Goal: Book appointment/travel/reservation

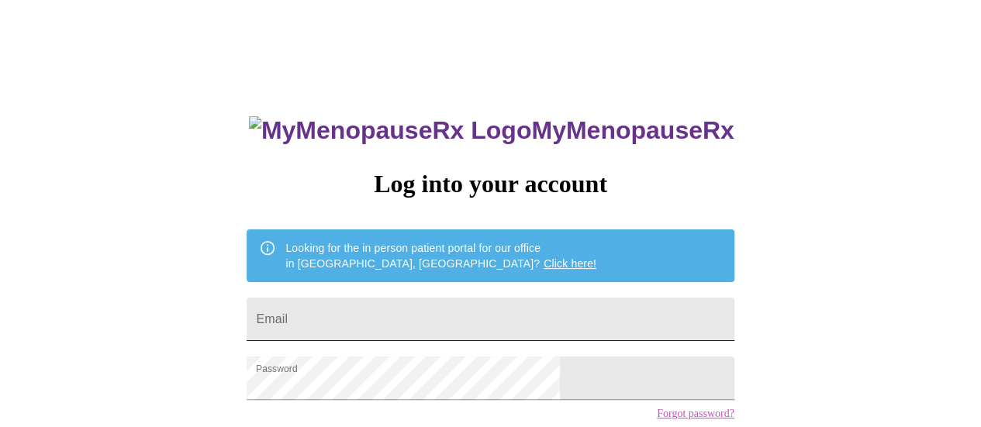
click at [449, 325] on input "Email" at bounding box center [490, 319] width 487 height 43
type input "[EMAIL_ADDRESS][DOMAIN_NAME]"
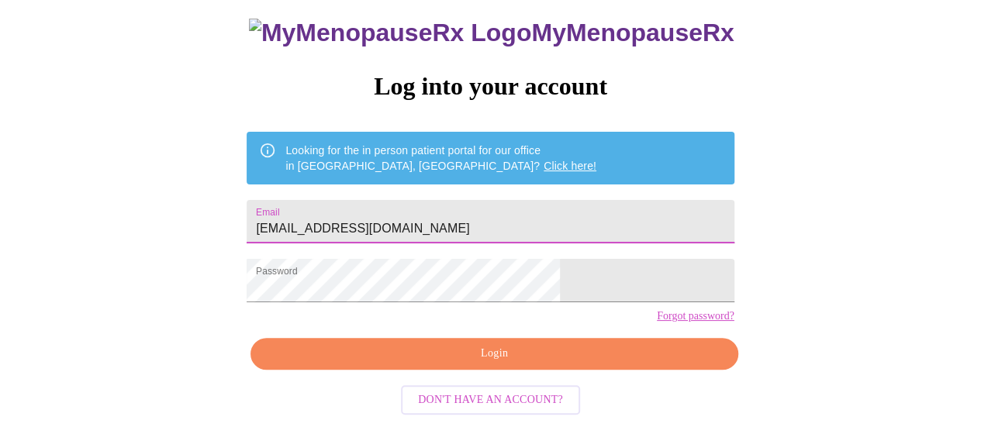
click at [517, 359] on span "Login" at bounding box center [493, 353] width 451 height 19
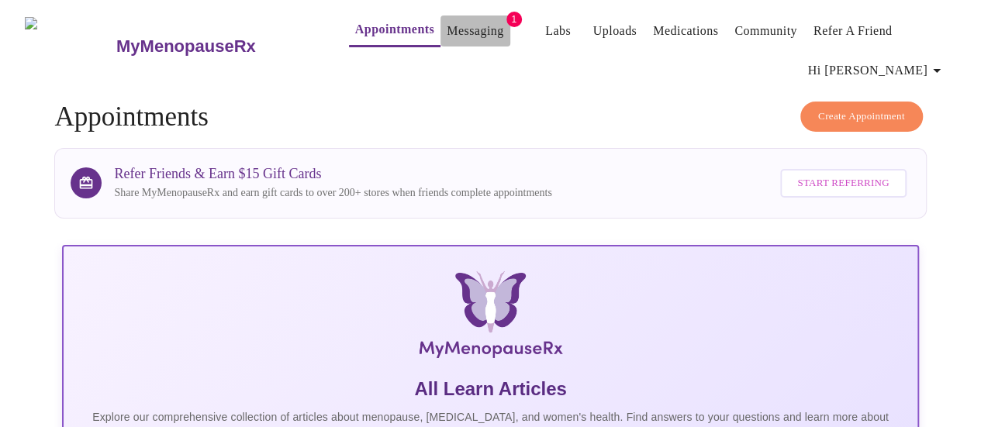
click at [447, 23] on link "Messaging" at bounding box center [475, 31] width 57 height 22
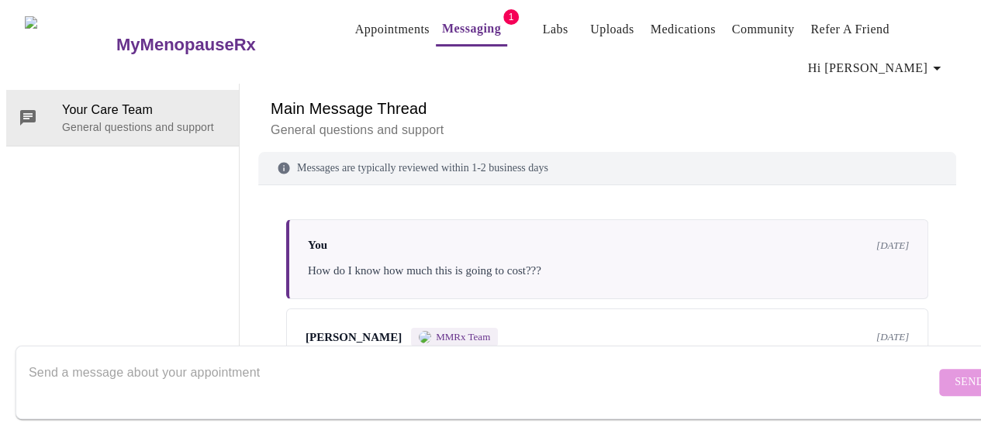
scroll to position [850, 0]
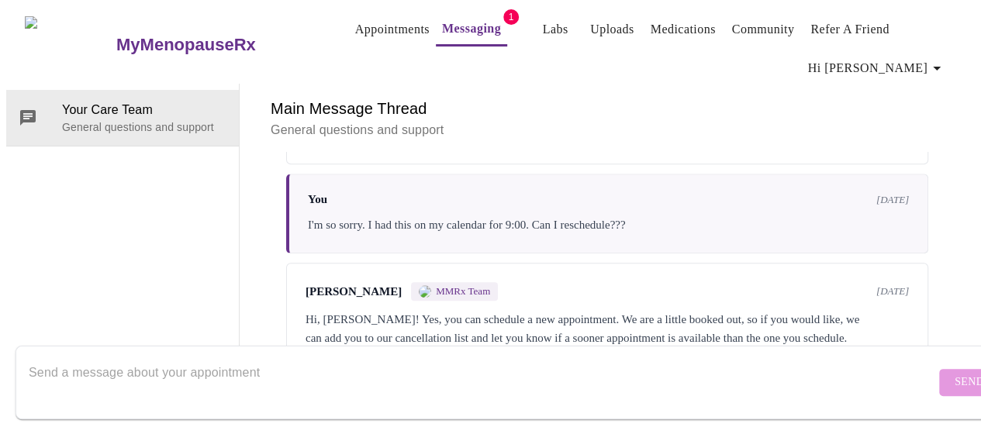
click at [714, 285] on div "[PERSON_NAME] MMRx Team [DATE] Hi, [PERSON_NAME]! Yes, you can schedule a new a…" at bounding box center [607, 324] width 642 height 123
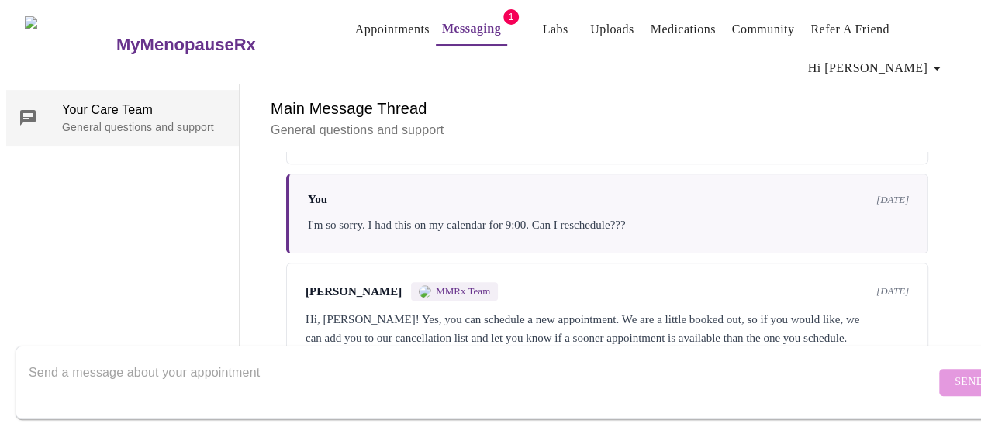
click at [102, 101] on span "Your Care Team" at bounding box center [144, 110] width 164 height 19
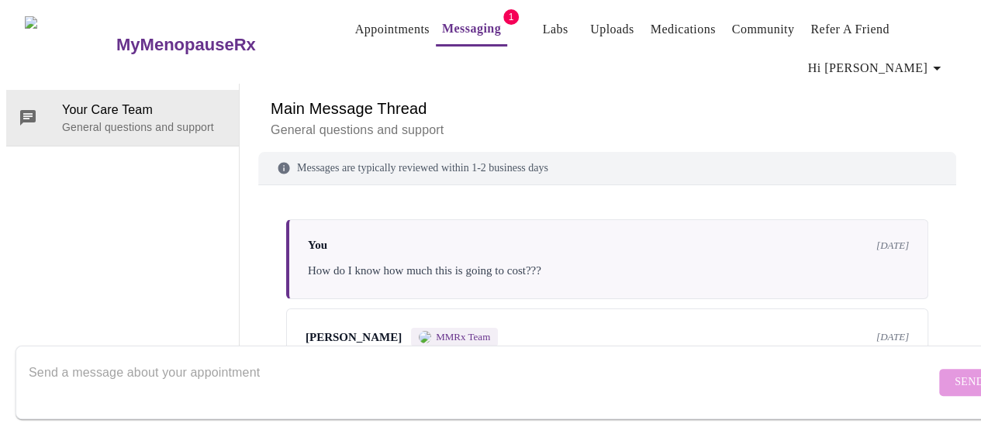
scroll to position [0, 0]
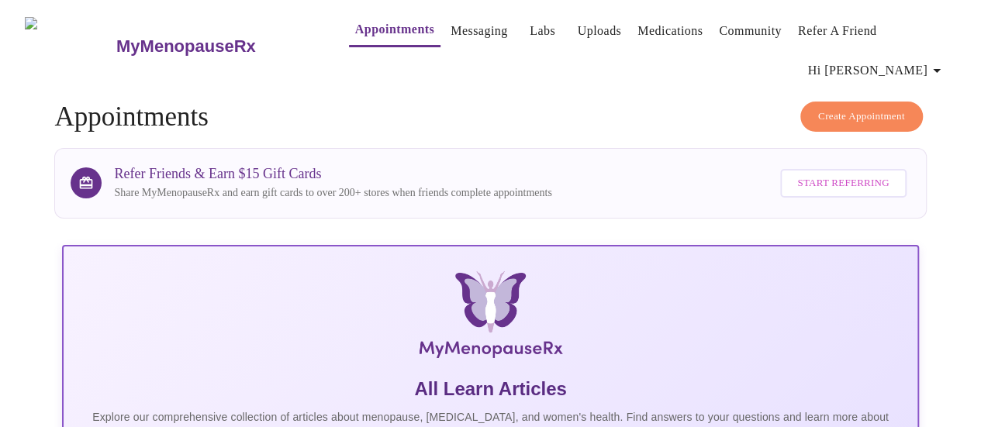
click at [839, 108] on span "Create Appointment" at bounding box center [861, 117] width 87 height 18
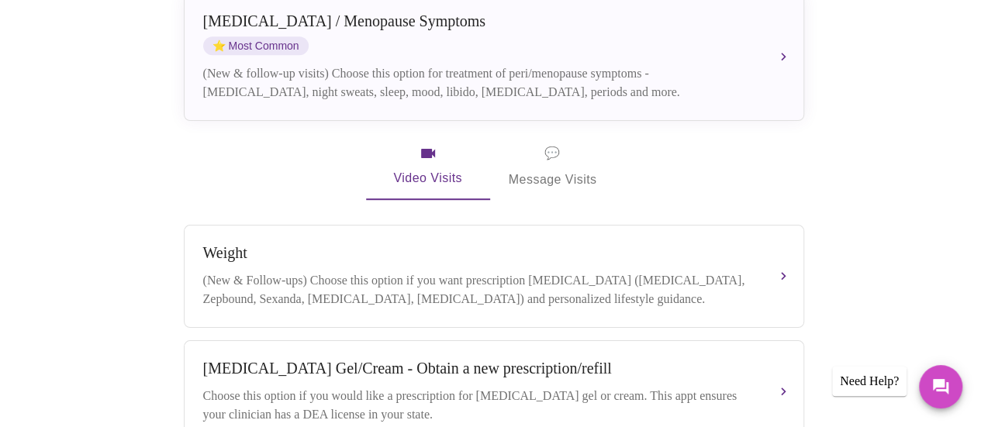
scroll to position [316, 0]
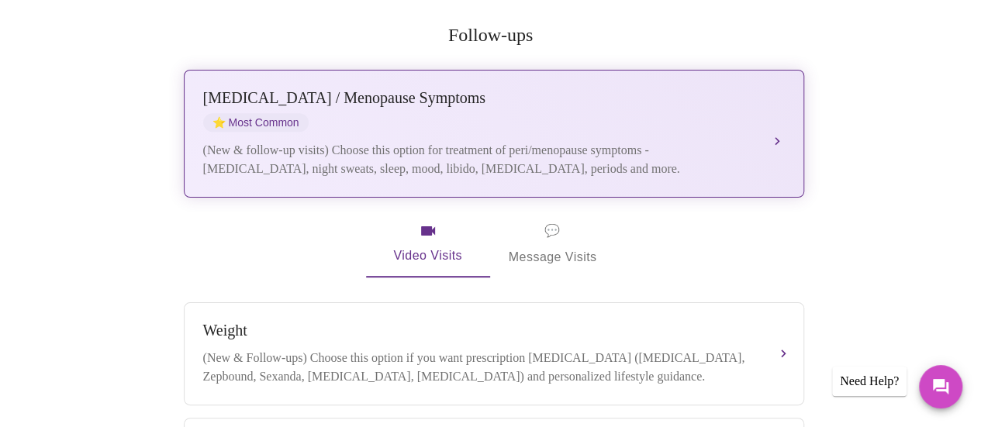
click at [773, 94] on button "[MEDICAL_DATA] / Menopause Symptoms ⭐ Most Common (New & follow-up visits) Choo…" at bounding box center [494, 134] width 621 height 128
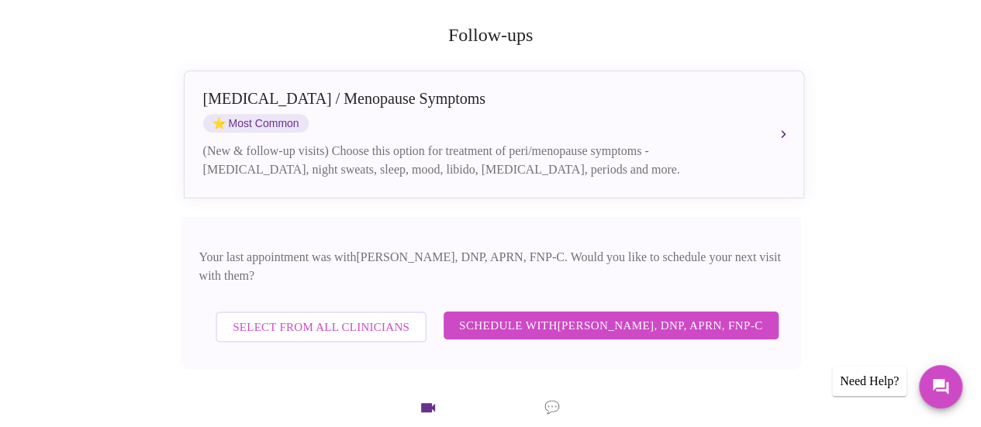
click at [686, 316] on span "Schedule with [PERSON_NAME], DNP, APRN, FNP-C" at bounding box center [611, 326] width 304 height 20
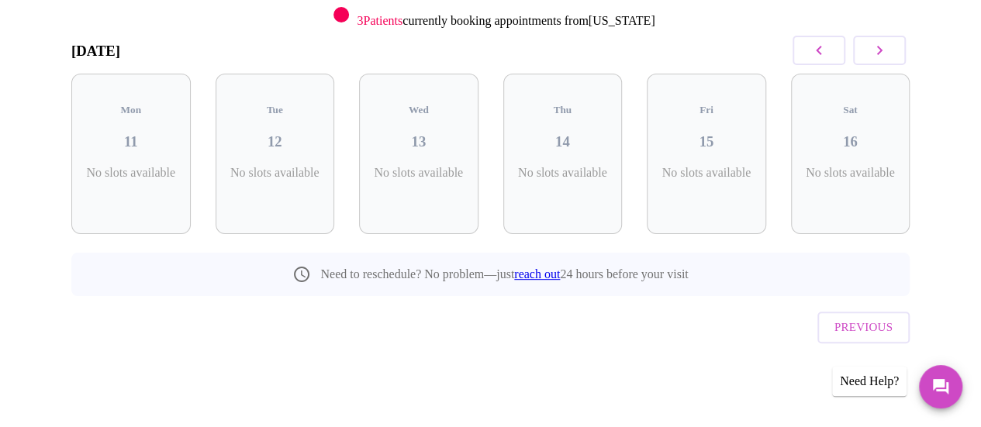
scroll to position [182, 0]
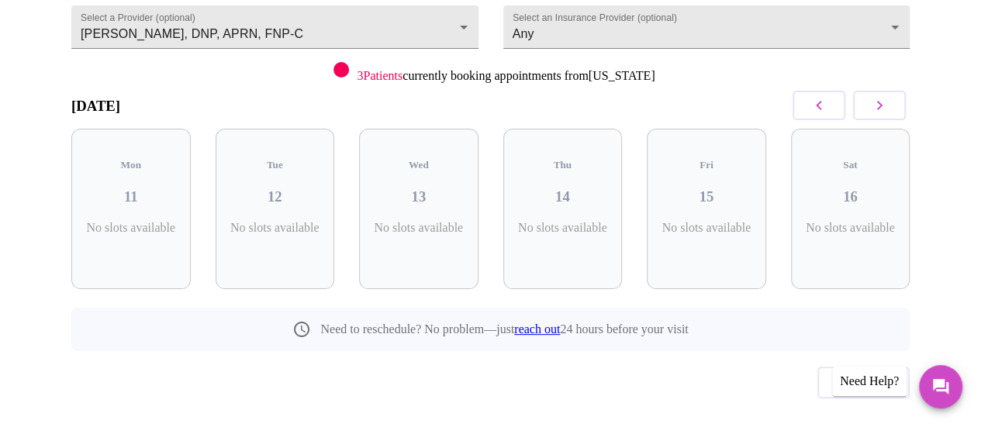
click at [883, 101] on icon "button" at bounding box center [879, 105] width 5 height 9
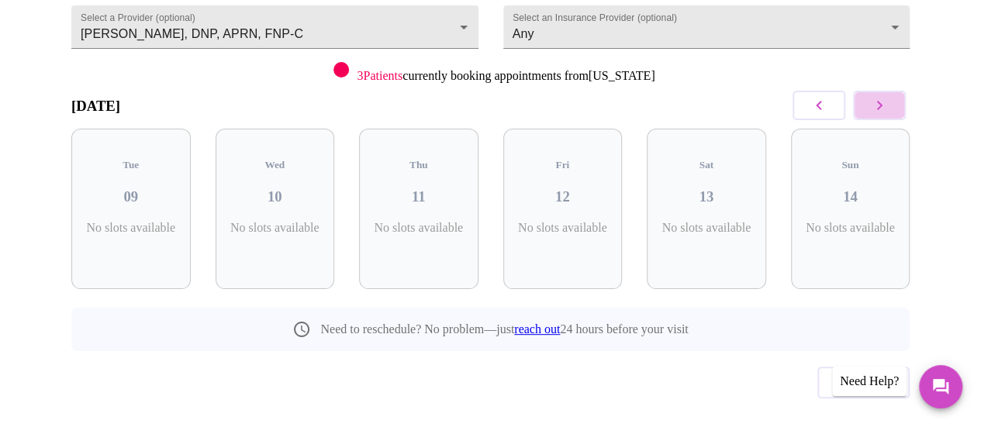
click at [883, 101] on icon "button" at bounding box center [879, 105] width 5 height 9
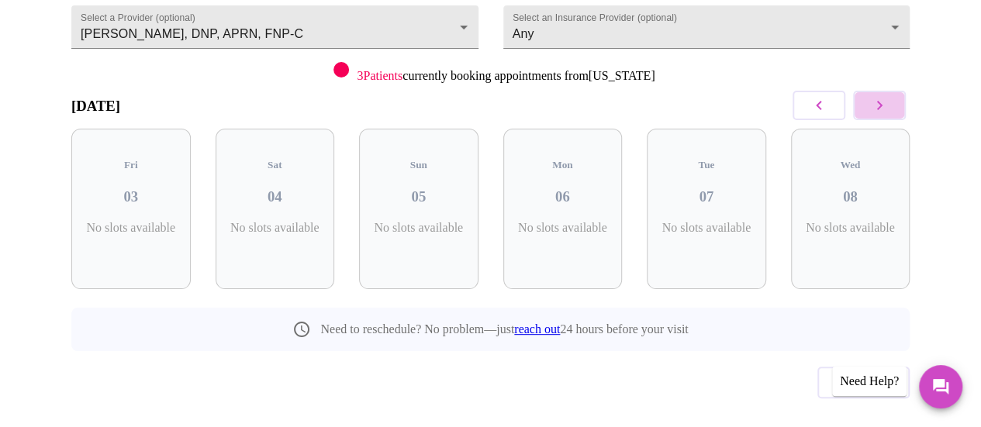
click at [883, 101] on icon "button" at bounding box center [879, 105] width 5 height 9
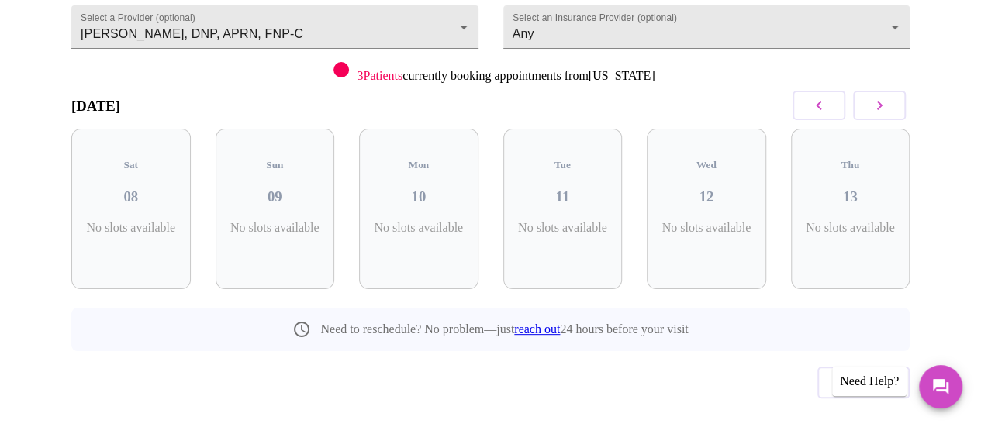
click at [883, 101] on icon "button" at bounding box center [879, 105] width 5 height 9
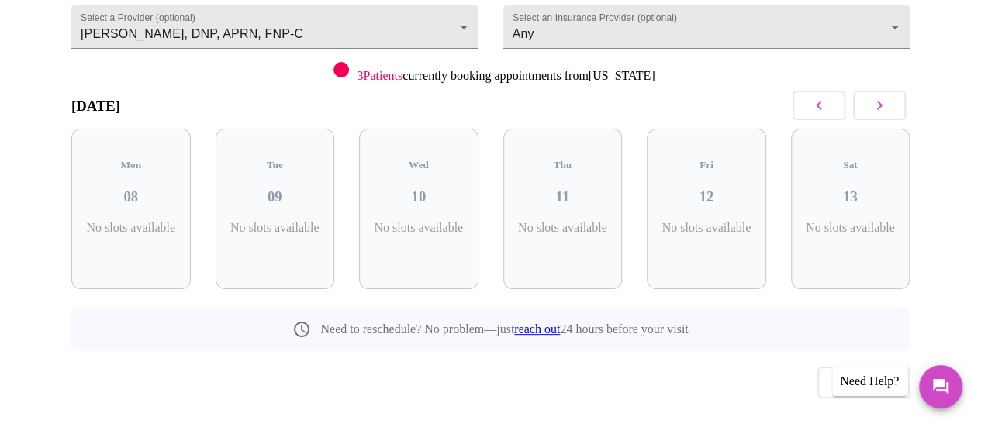
click at [883, 101] on icon "button" at bounding box center [879, 105] width 5 height 9
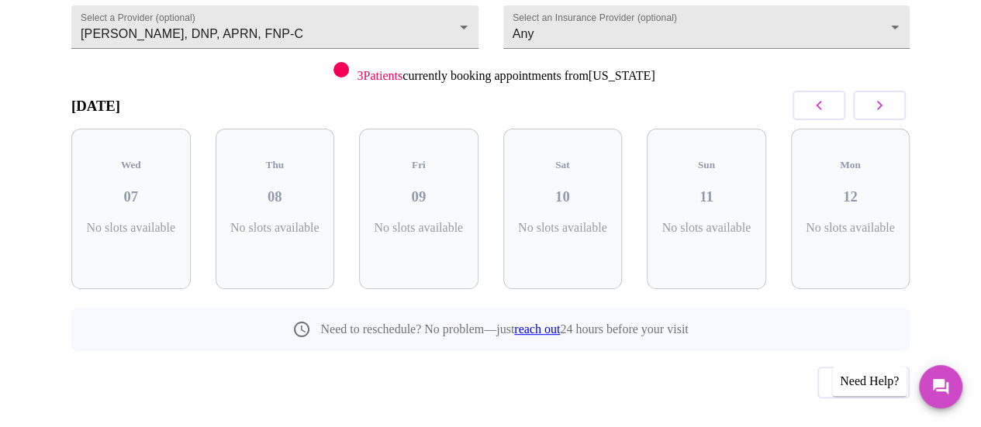
click at [883, 101] on icon "button" at bounding box center [879, 105] width 5 height 9
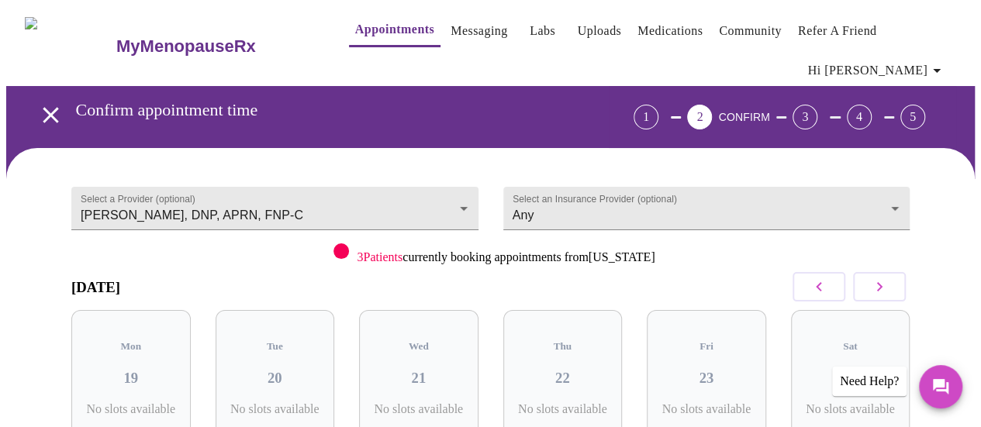
scroll to position [155, 0]
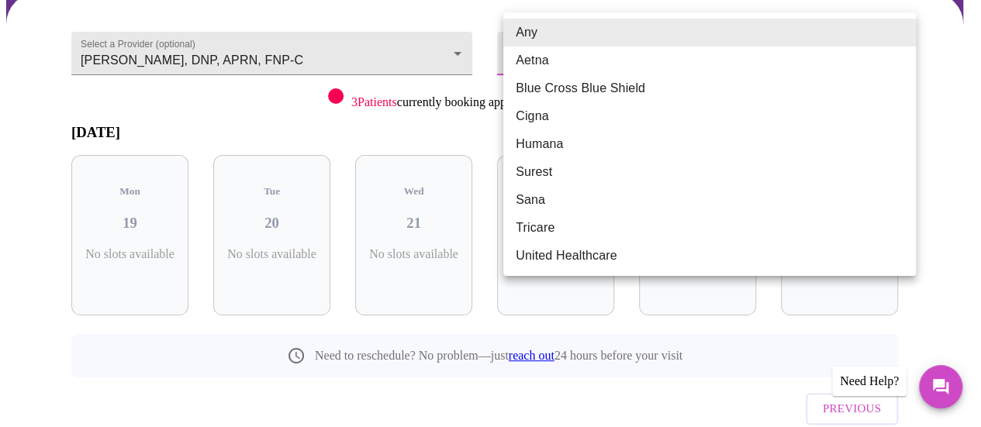
click at [583, 30] on body "MyMenopauseRx Appointments Messaging Labs Uploads Medications Community Refer a…" at bounding box center [490, 177] width 969 height 652
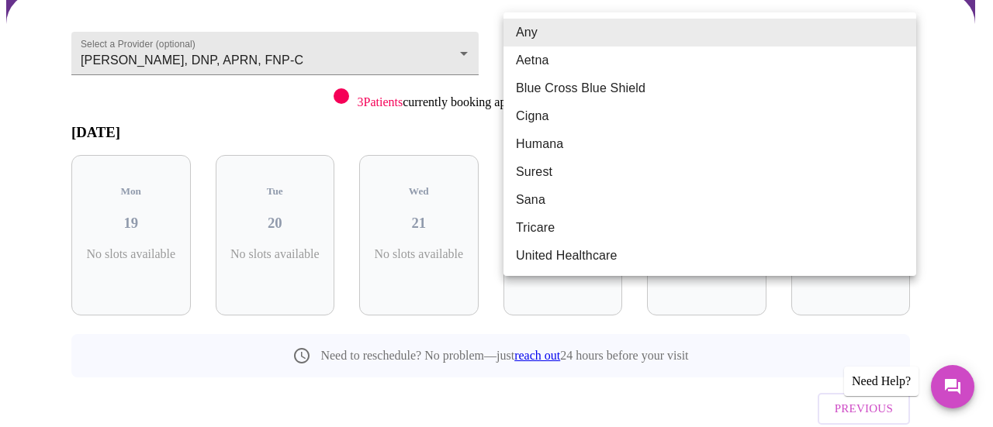
click at [440, 55] on div at bounding box center [496, 213] width 993 height 427
click at [554, 28] on body "MyMenopauseRx Appointments Messaging Labs Uploads Medications Community Refer a…" at bounding box center [496, 177] width 980 height 652
click at [254, 92] on div at bounding box center [496, 213] width 993 height 427
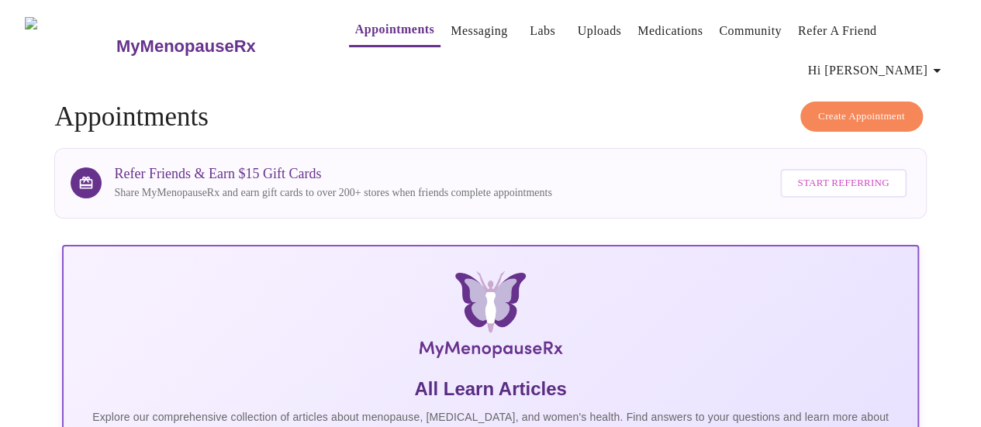
click at [853, 102] on button "Create Appointment" at bounding box center [861, 117] width 123 height 30
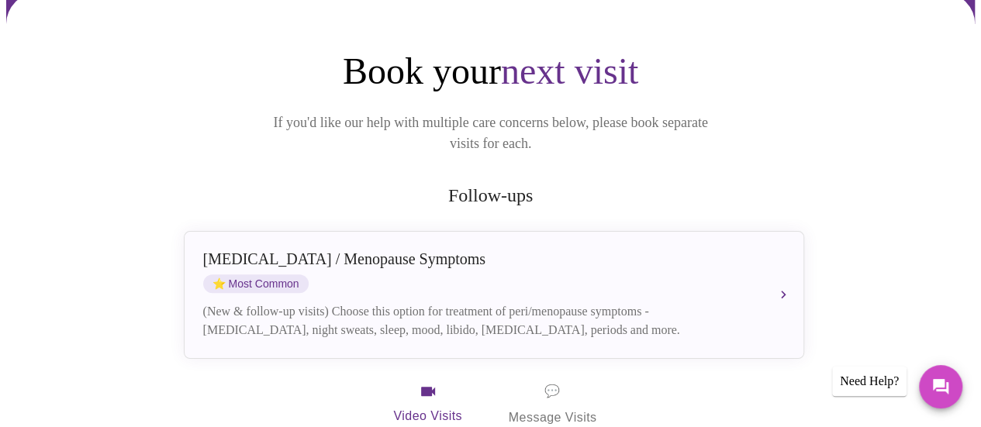
scroll to position [233, 0]
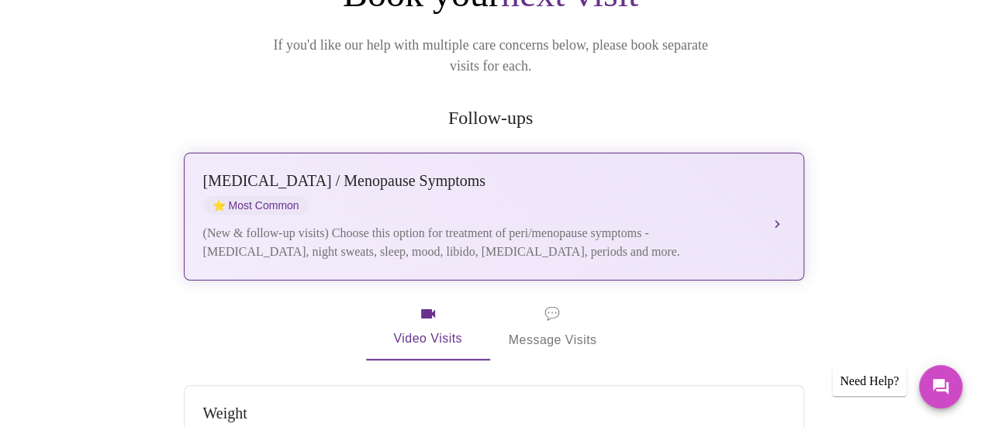
click at [790, 171] on button "[MEDICAL_DATA] / Menopause Symptoms ⭐ Most Common (New & follow-up visits) Choo…" at bounding box center [494, 217] width 621 height 128
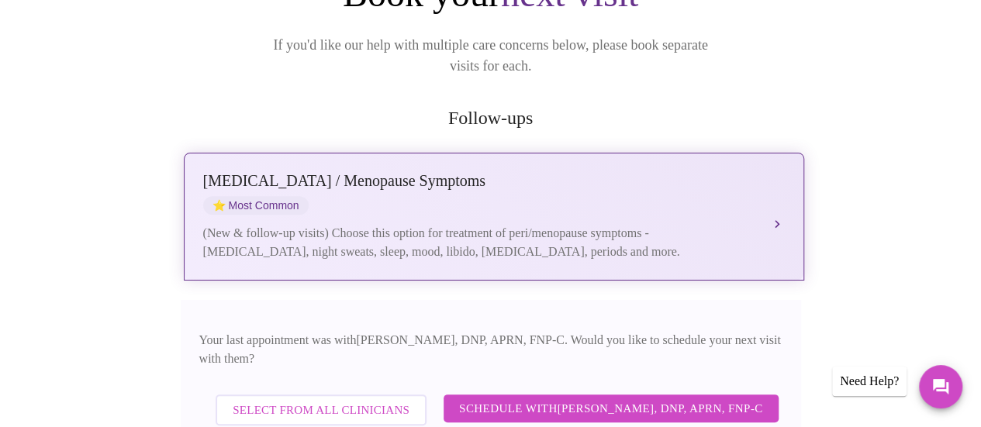
scroll to position [310, 0]
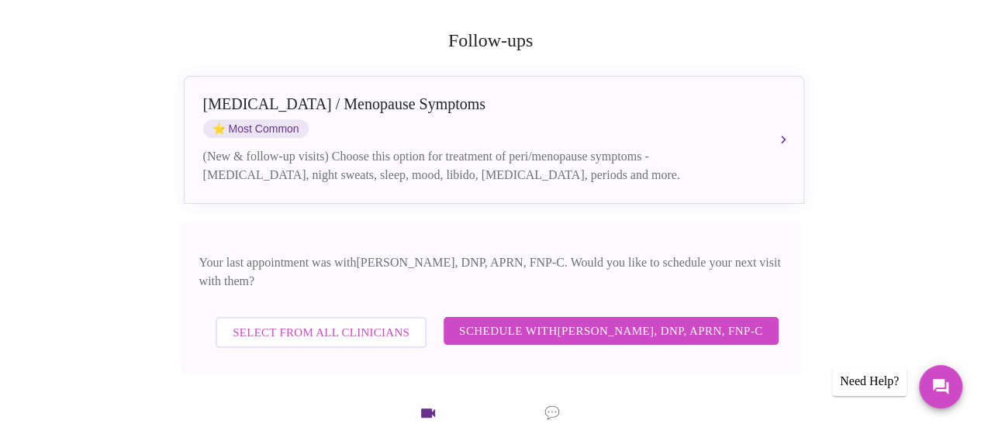
click at [309, 323] on span "Select from All Clinicians" at bounding box center [321, 333] width 177 height 20
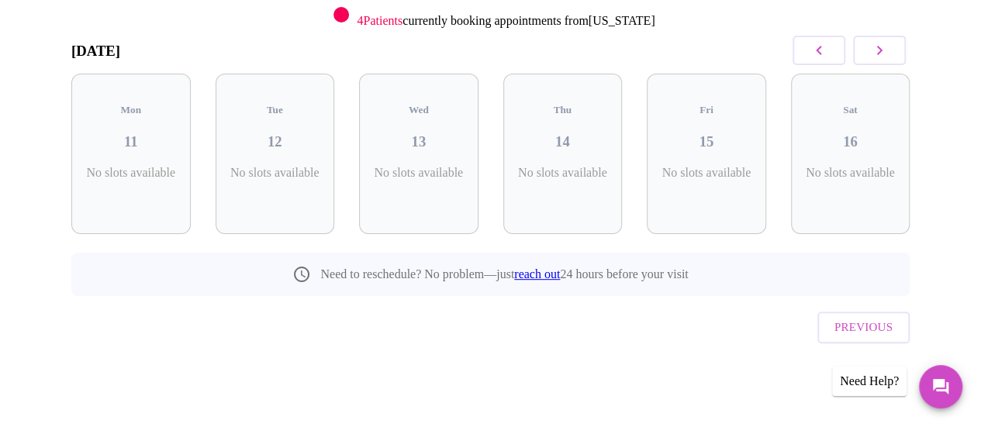
scroll to position [182, 0]
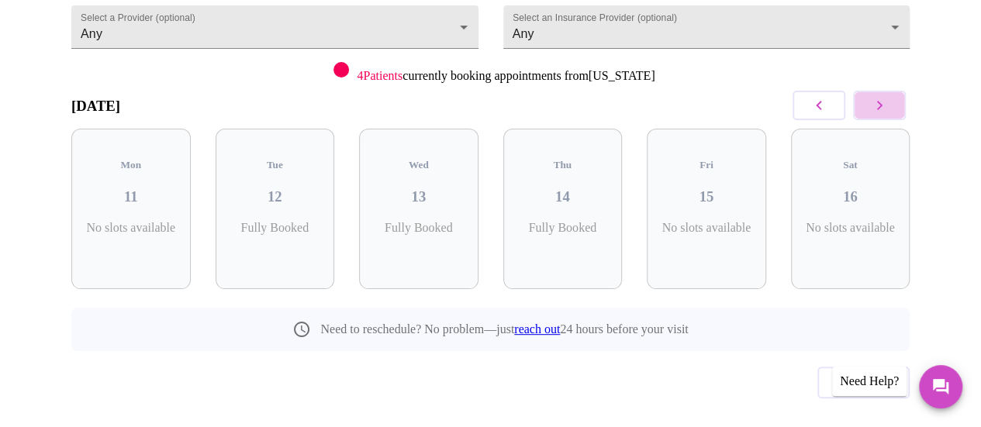
click at [906, 91] on button "button" at bounding box center [879, 105] width 53 height 29
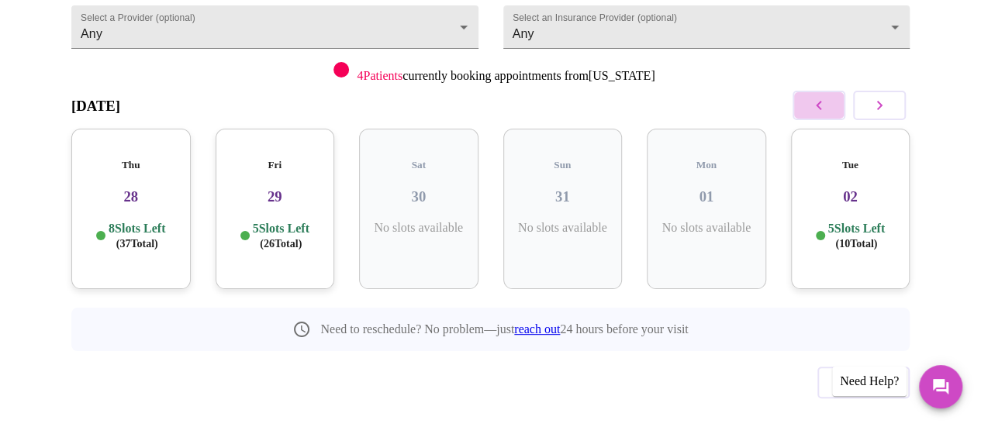
click at [814, 91] on button "button" at bounding box center [819, 105] width 53 height 29
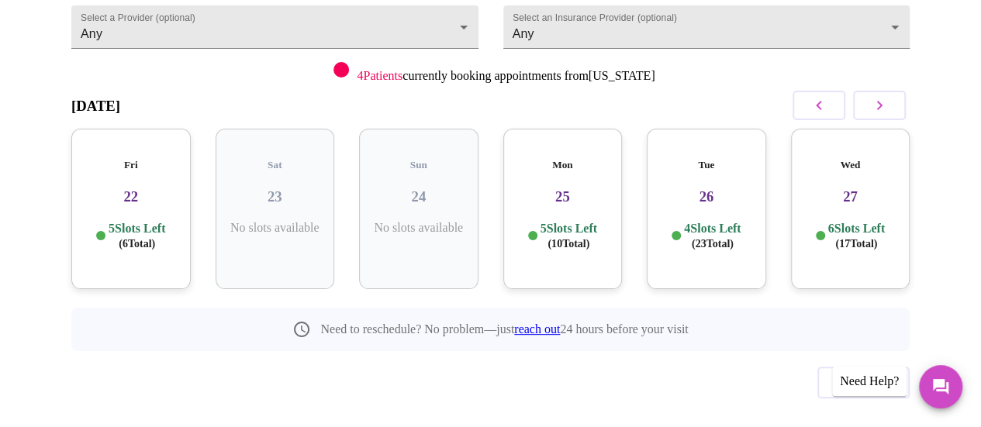
click at [814, 91] on button "button" at bounding box center [819, 105] width 53 height 29
click at [830, 171] on div "Thu 21 6 Slots Left ( 18 Total)" at bounding box center [850, 209] width 119 height 161
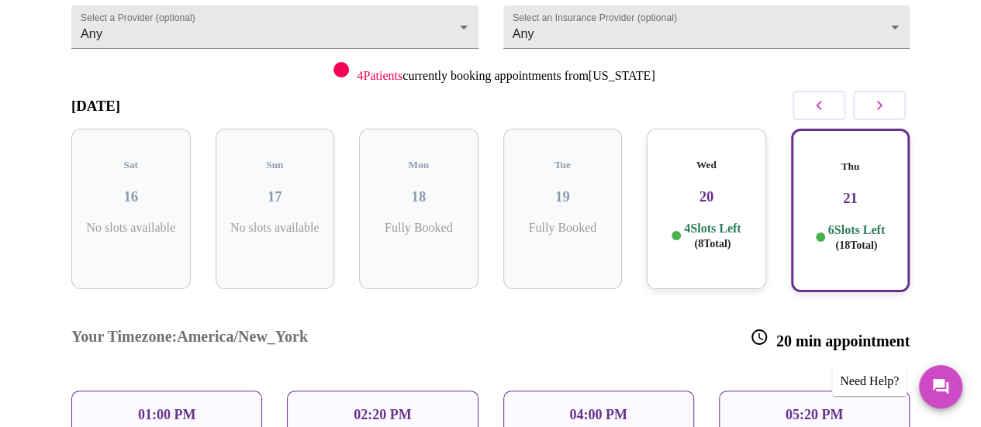
scroll to position [259, 0]
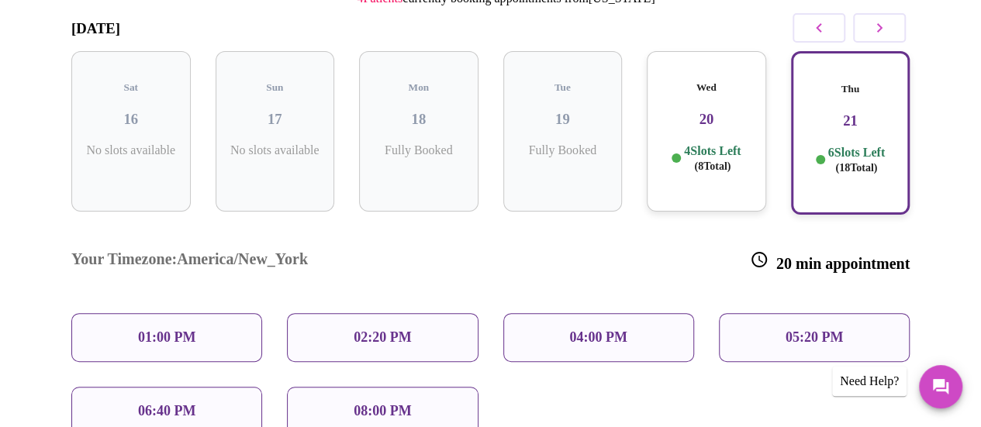
click at [354, 330] on p "02:20 PM" at bounding box center [382, 338] width 57 height 16
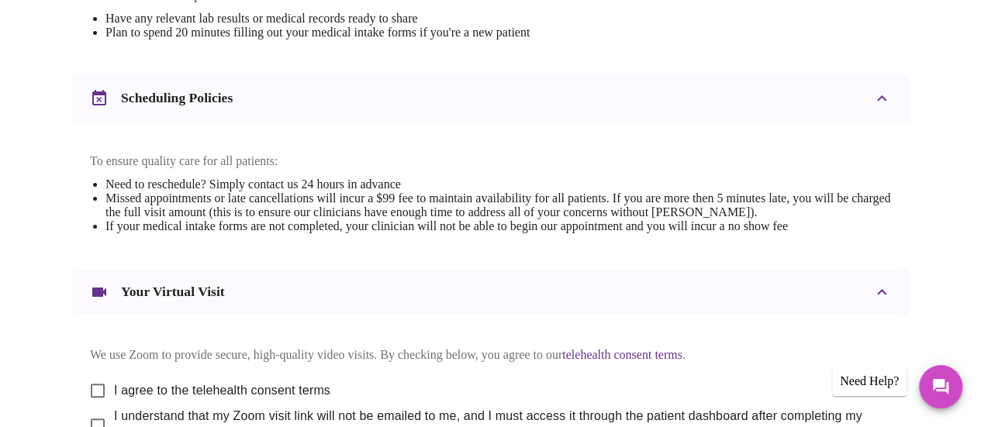
scroll to position [621, 0]
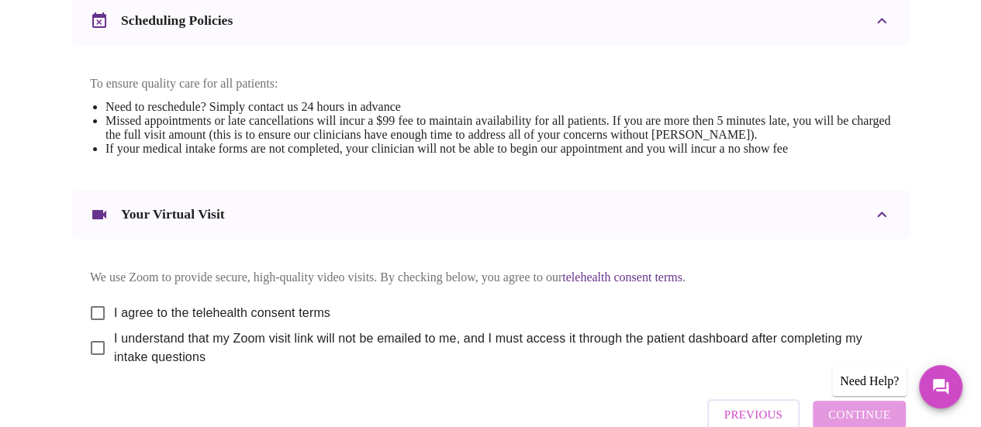
click at [735, 114] on li "Missed appointments or late cancellations will incur a $99 fee to maintain avai…" at bounding box center [498, 128] width 786 height 28
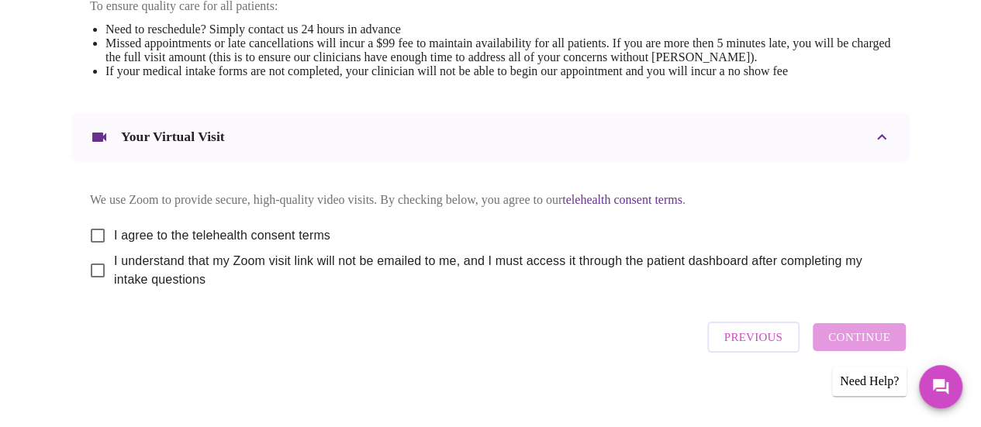
scroll to position [701, 0]
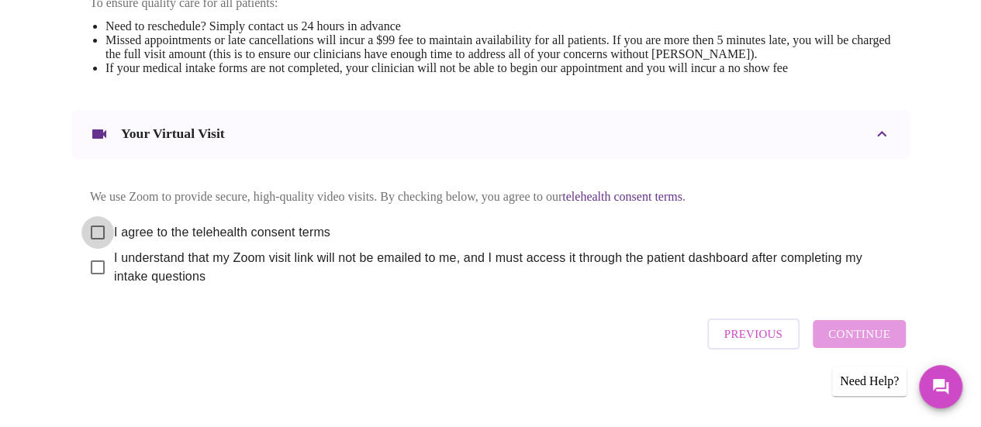
click at [89, 220] on input "I agree to the telehealth consent terms" at bounding box center [97, 232] width 33 height 33
checkbox input "true"
click at [85, 257] on input "I understand that my Zoom visit link will not be emailed to me, and I must acce…" at bounding box center [97, 267] width 33 height 33
checkbox input "true"
click at [877, 330] on span "Continue" at bounding box center [859, 334] width 62 height 20
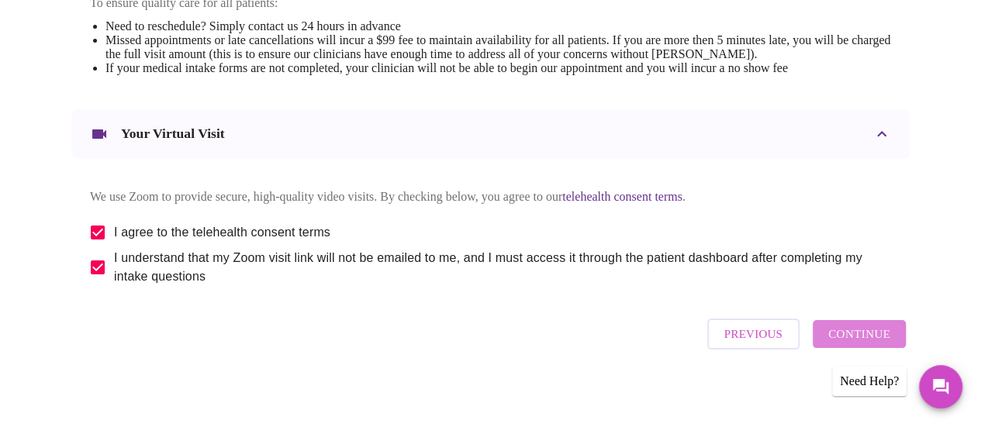
scroll to position [233, 0]
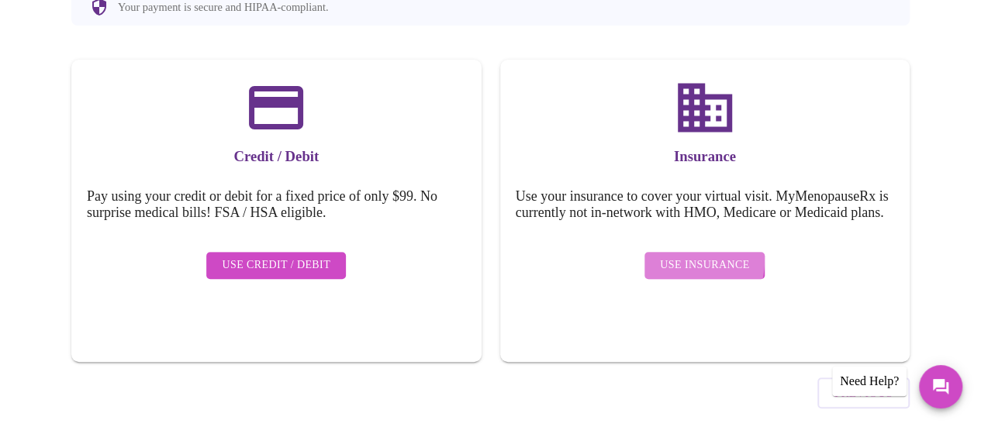
click at [689, 256] on span "Use Insurance" at bounding box center [704, 265] width 89 height 19
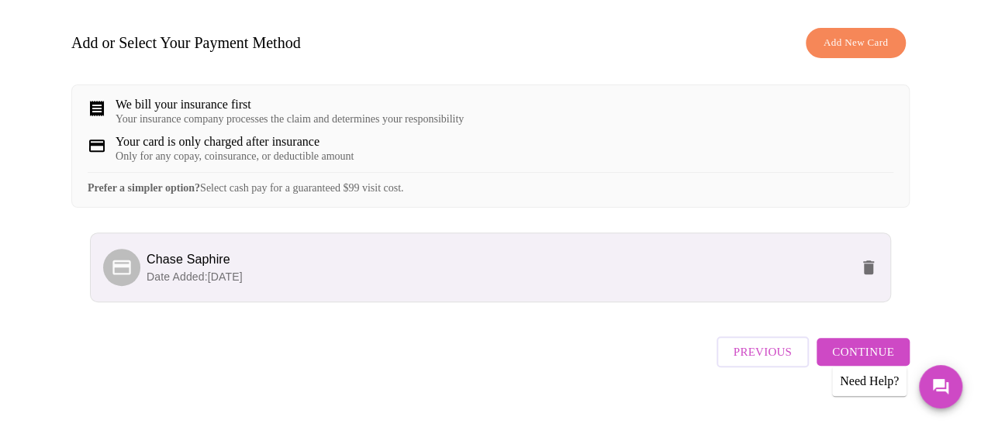
scroll to position [245, 0]
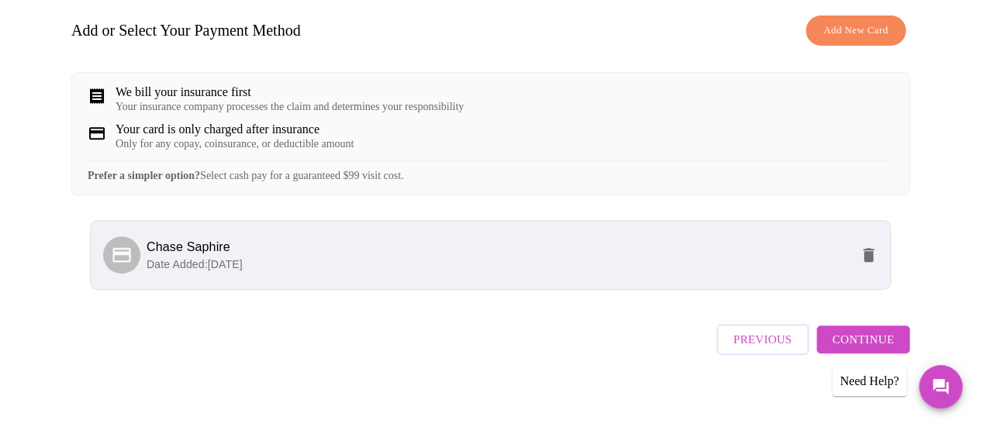
click at [855, 330] on span "Continue" at bounding box center [863, 340] width 62 height 20
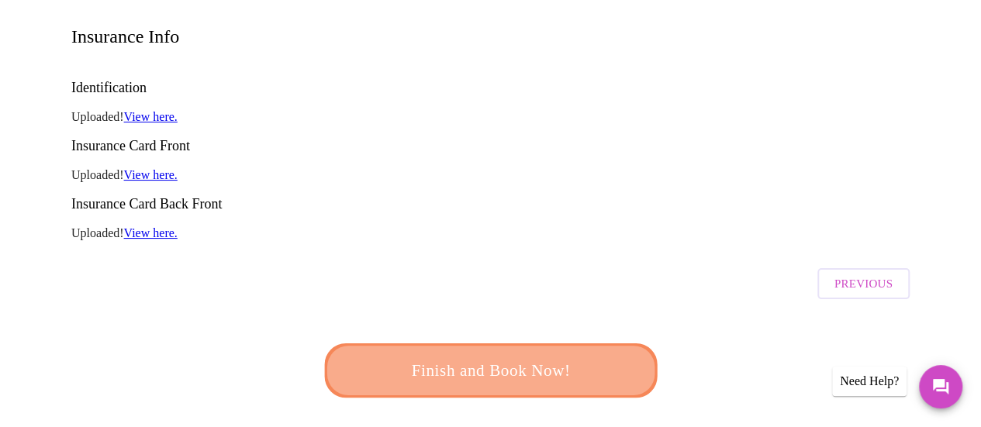
click at [600, 357] on span "Finish and Book Now!" at bounding box center [490, 371] width 287 height 29
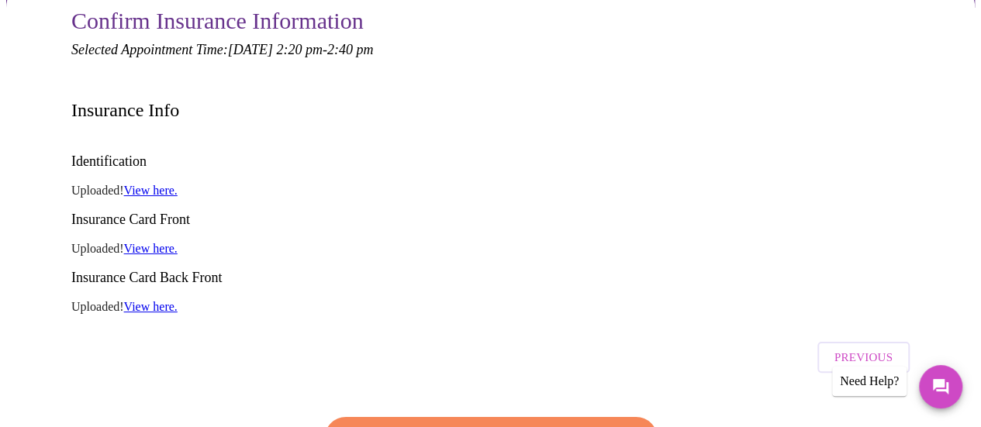
scroll to position [16, 0]
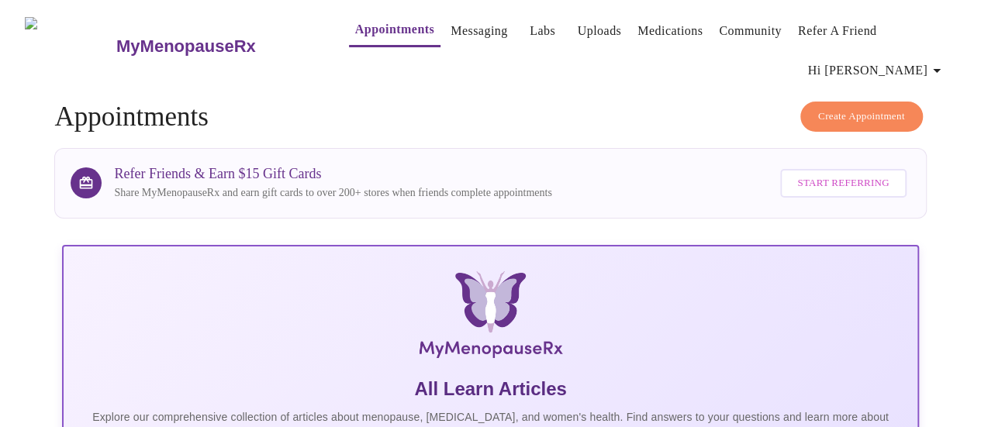
click at [866, 108] on span "Create Appointment" at bounding box center [861, 117] width 87 height 18
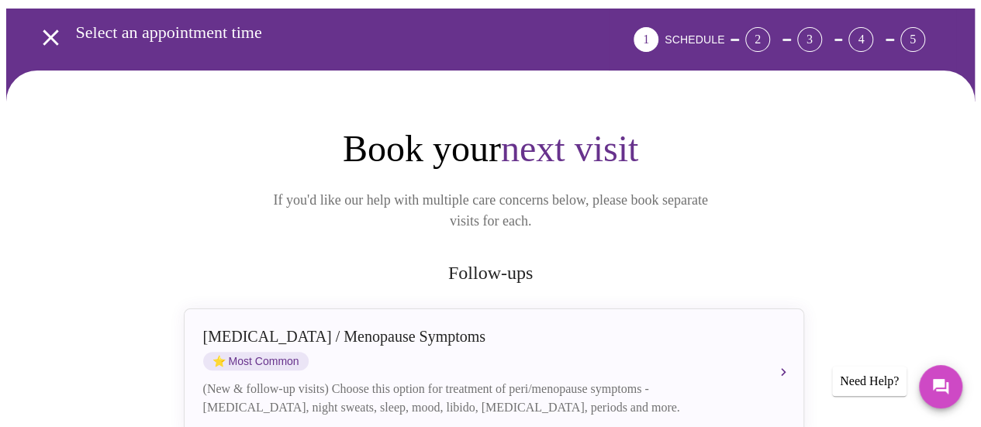
scroll to position [233, 0]
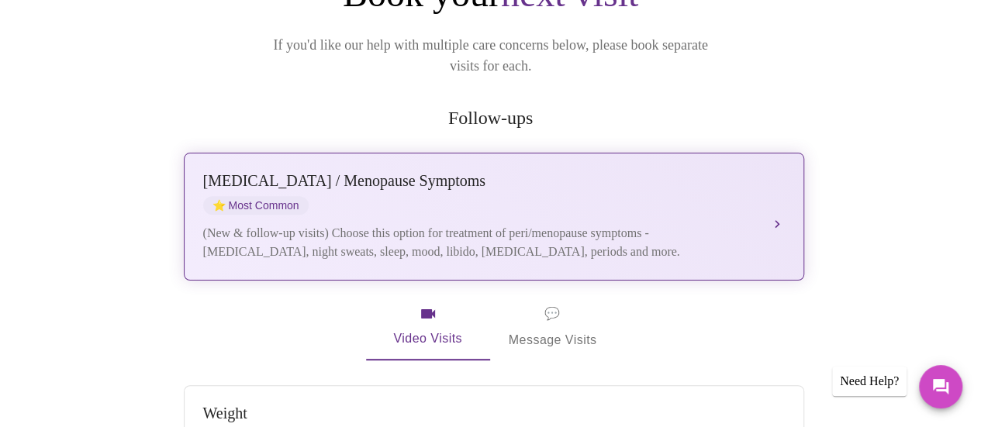
click at [775, 172] on div "[MEDICAL_DATA] / Menopause Symptoms ⭐ Most Common (New & follow-up visits) Choo…" at bounding box center [494, 216] width 582 height 89
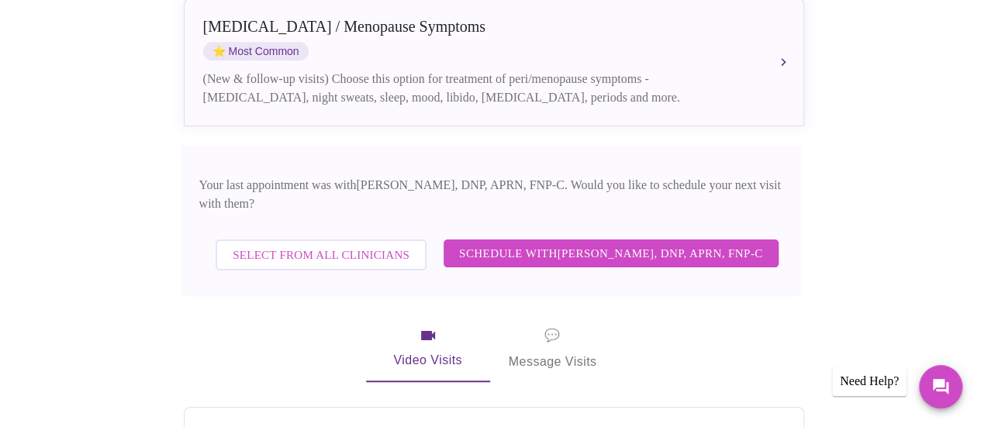
click at [289, 245] on span "Select from All Clinicians" at bounding box center [321, 255] width 177 height 20
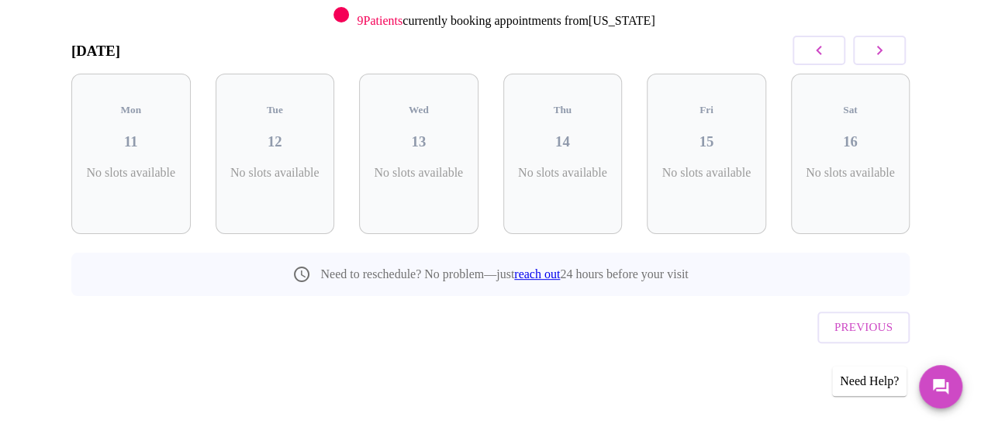
scroll to position [182, 0]
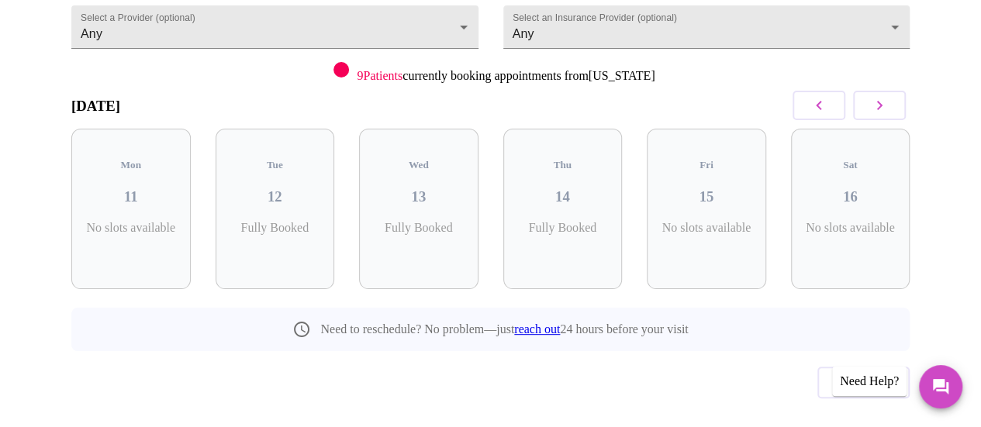
click at [901, 92] on button "button" at bounding box center [879, 105] width 53 height 29
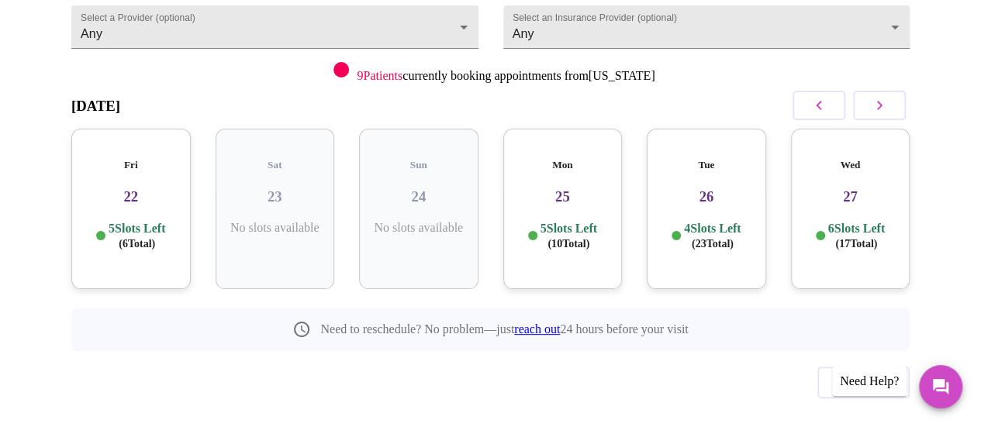
click at [825, 96] on icon "button" at bounding box center [819, 105] width 19 height 19
click at [873, 91] on button "button" at bounding box center [879, 105] width 53 height 29
click at [555, 188] on h3 "25" at bounding box center [563, 196] width 95 height 17
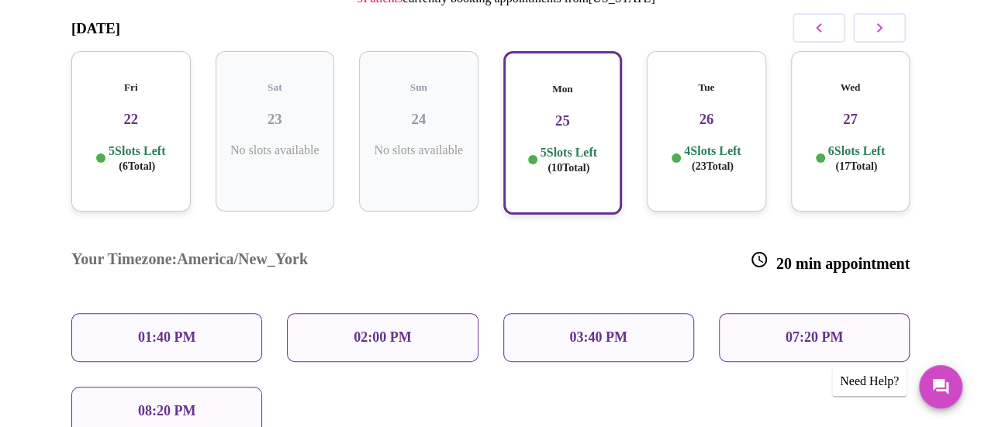
scroll to position [337, 0]
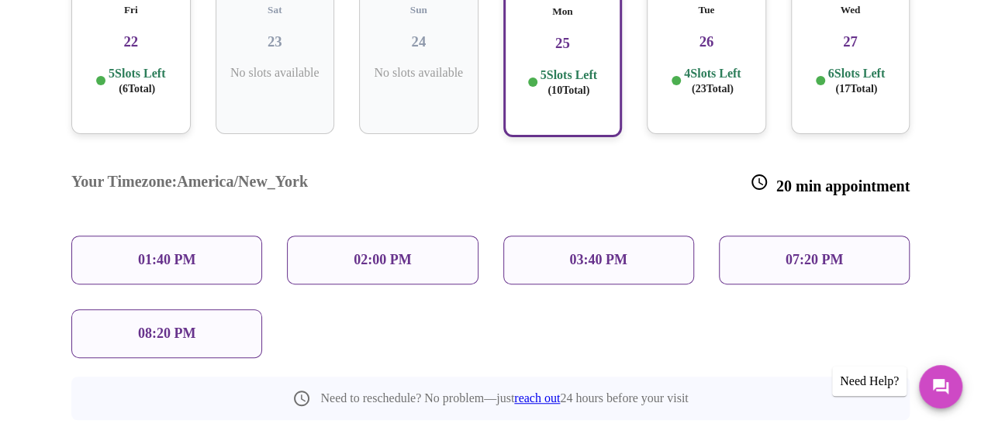
click at [178, 252] on p "01:40 PM" at bounding box center [166, 260] width 57 height 16
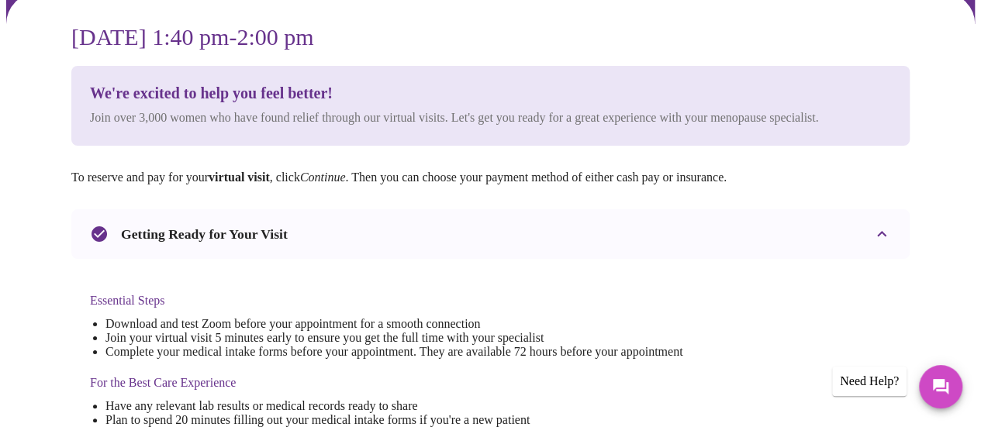
scroll to position [78, 0]
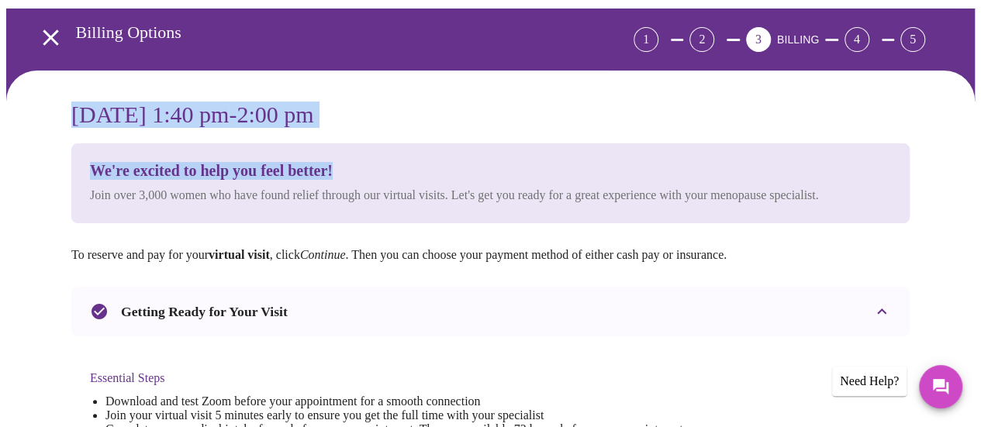
drag, startPoint x: 558, startPoint y: 108, endPoint x: 62, endPoint y: 73, distance: 496.9
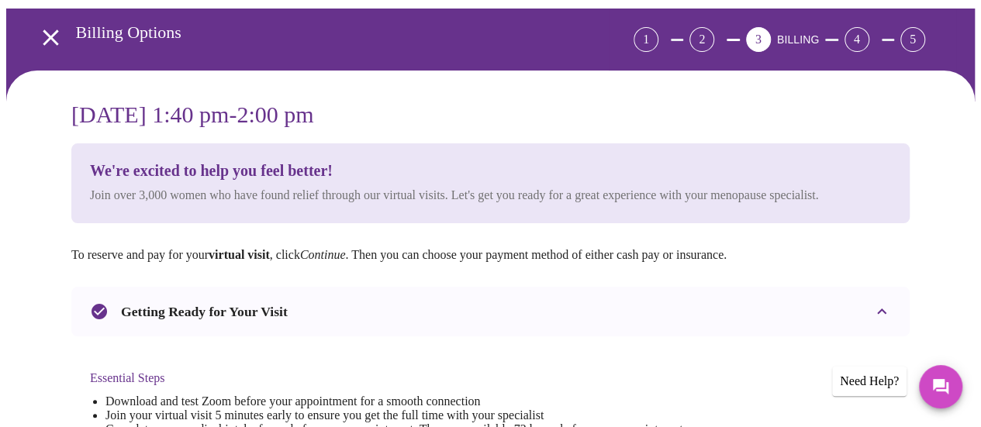
click at [270, 186] on div "We're excited to help you feel better! Join over 3,000 women who have found rel…" at bounding box center [490, 183] width 838 height 80
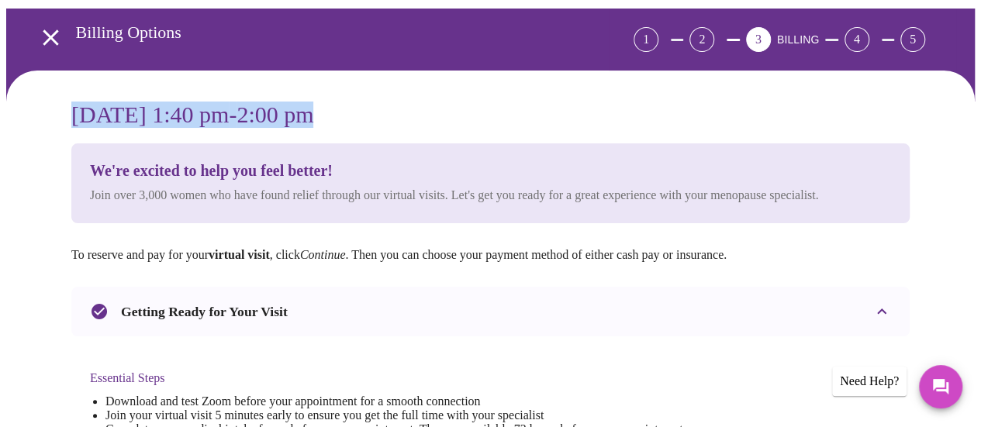
drag, startPoint x: 509, startPoint y: 83, endPoint x: 71, endPoint y: 75, distance: 438.3
click at [71, 102] on h3 "[DATE] 1:40 pm - 2:00 pm" at bounding box center [490, 115] width 838 height 26
copy h3 "[DATE] 1:40 pm - 2:00 pm"
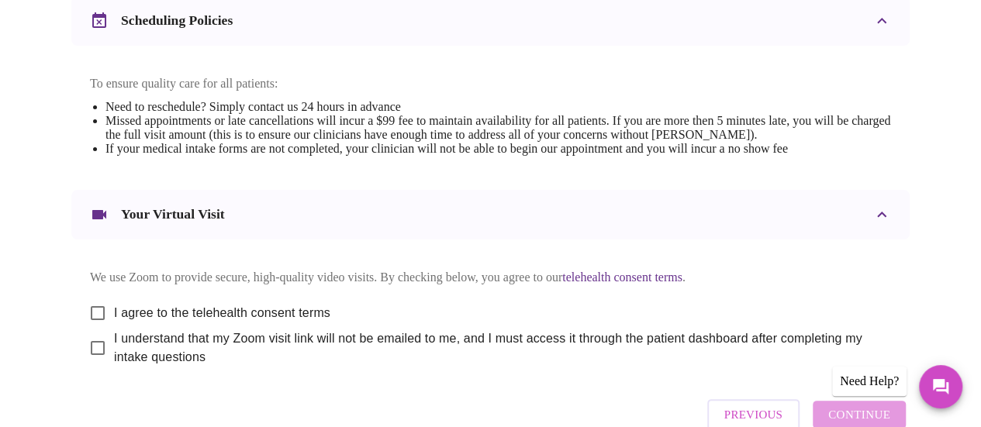
scroll to position [701, 0]
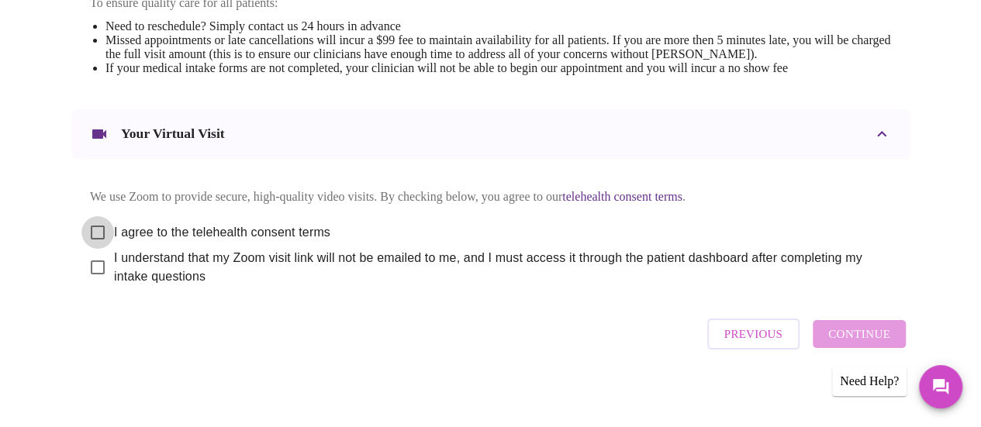
click at [83, 218] on input "I agree to the telehealth consent terms" at bounding box center [97, 232] width 33 height 33
checkbox input "true"
click at [95, 260] on input "I understand that my Zoom visit link will not be emailed to me, and I must acce…" at bounding box center [97, 267] width 33 height 33
checkbox input "true"
click at [868, 331] on span "Continue" at bounding box center [859, 334] width 62 height 20
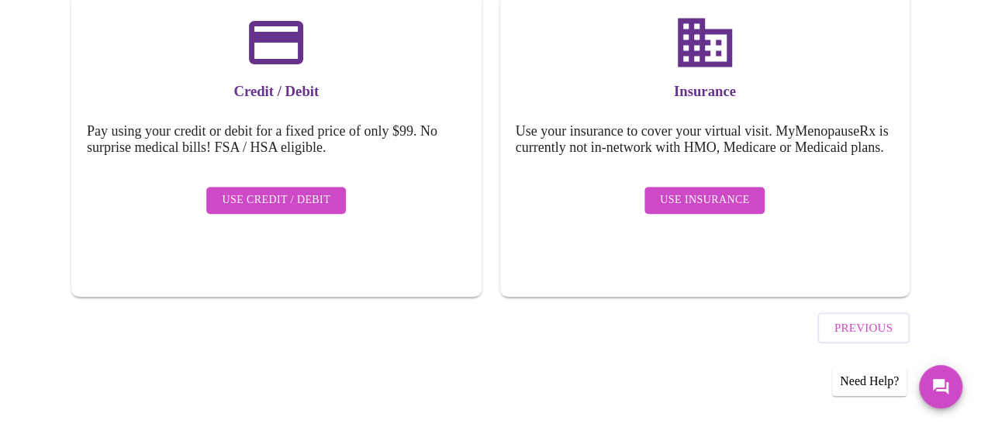
scroll to position [233, 0]
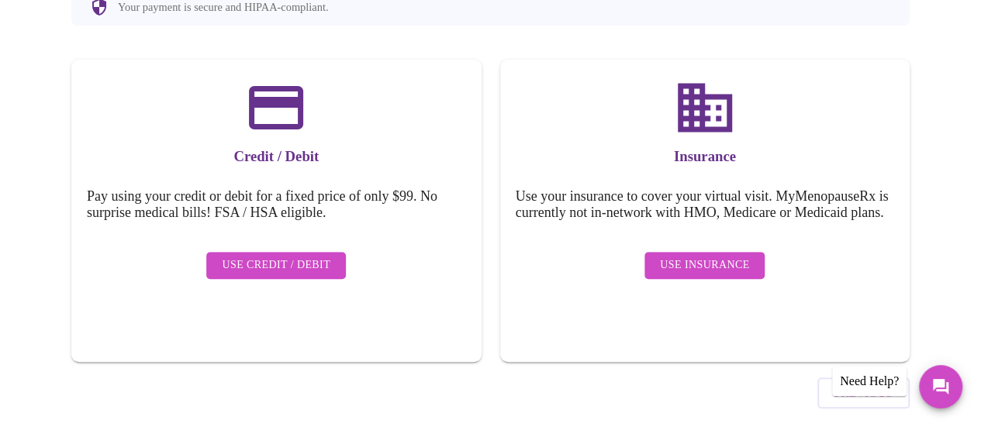
click at [659, 253] on button "Use Insurance" at bounding box center [705, 265] width 120 height 27
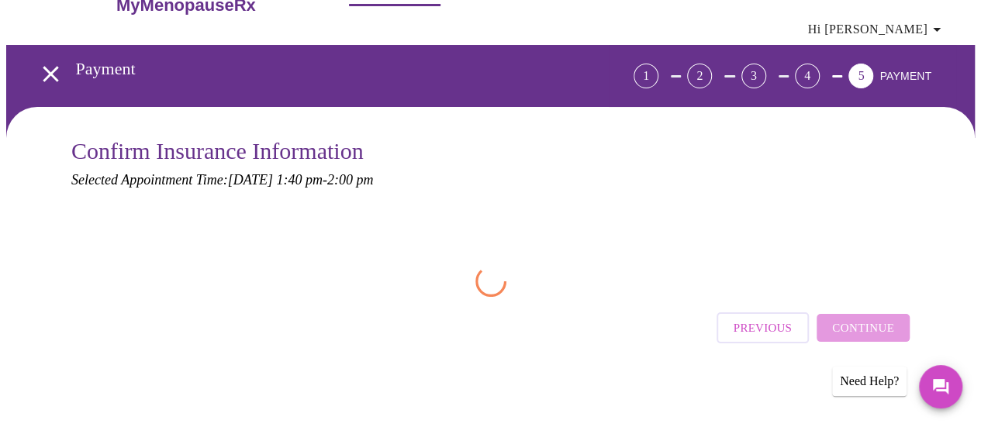
scroll to position [0, 0]
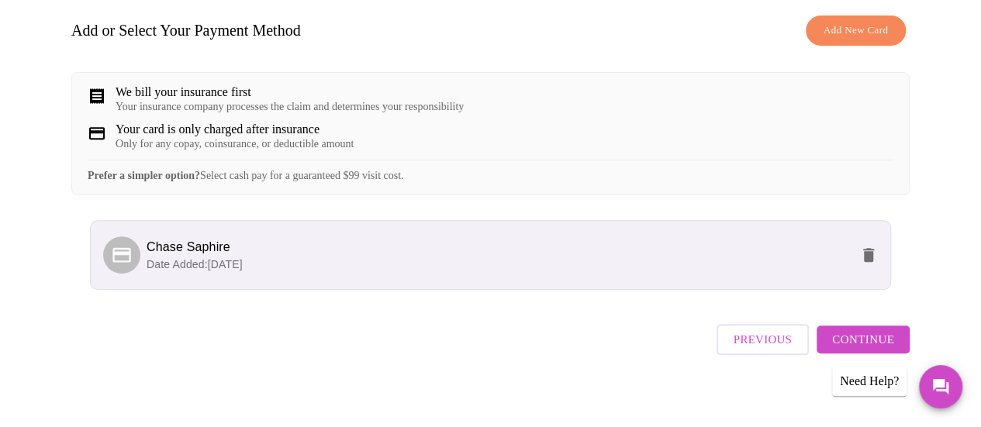
click at [874, 330] on span "Continue" at bounding box center [863, 340] width 62 height 20
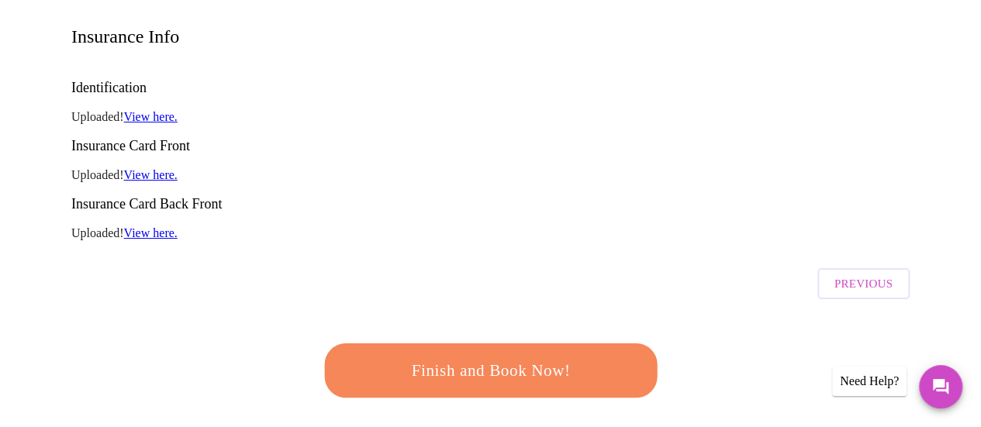
scroll to position [323, 0]
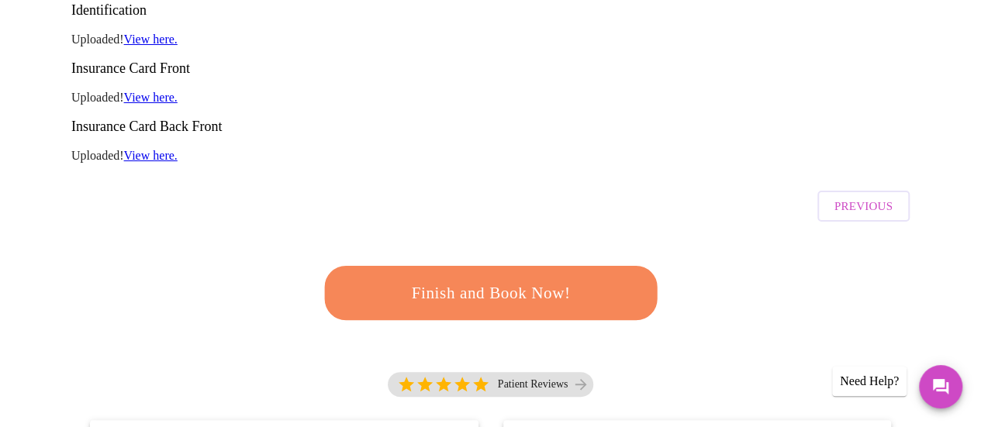
click at [549, 279] on span "Finish and Book Now!" at bounding box center [490, 293] width 287 height 29
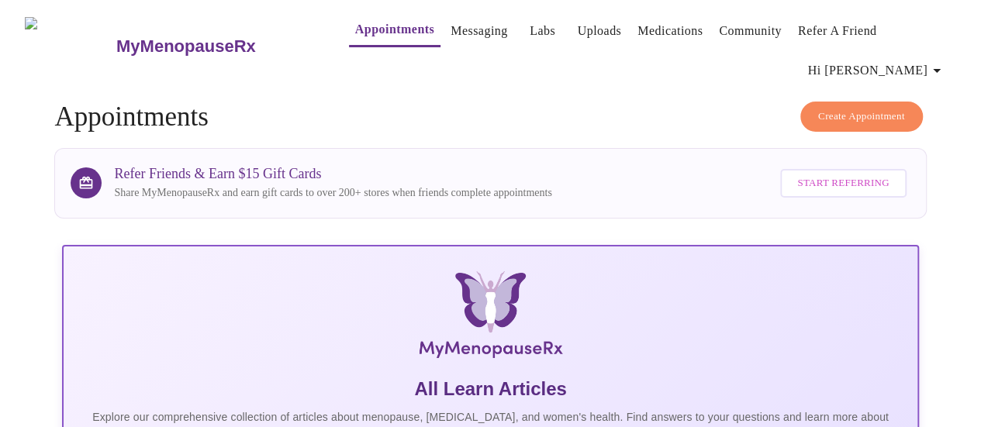
click at [530, 32] on link "Labs" at bounding box center [543, 31] width 26 height 22
